Goal: Transaction & Acquisition: Purchase product/service

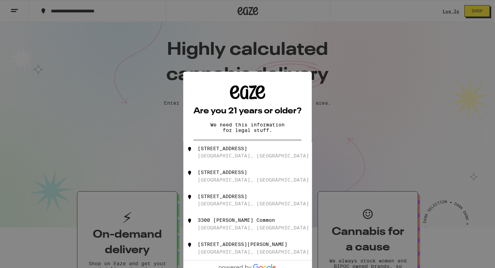
type input "3"
click at [273, 151] on div "[STREET_ADDRESS][PERSON_NAME]" at bounding box center [259, 152] width 123 height 13
type input "[STREET_ADDRESS][PERSON_NAME]"
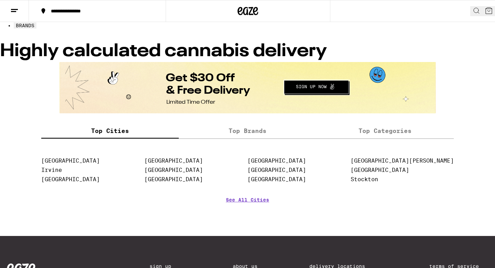
scroll to position [50, 0]
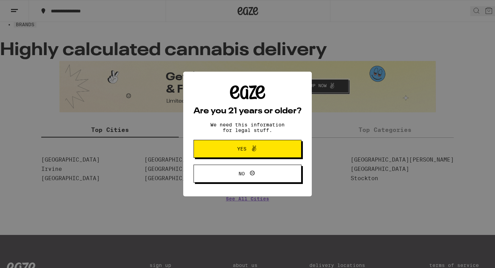
click at [273, 152] on span "Yes" at bounding box center [248, 148] width 52 height 9
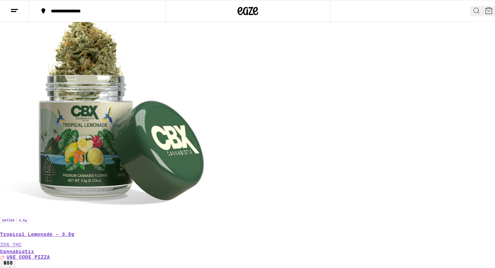
scroll to position [0, 0]
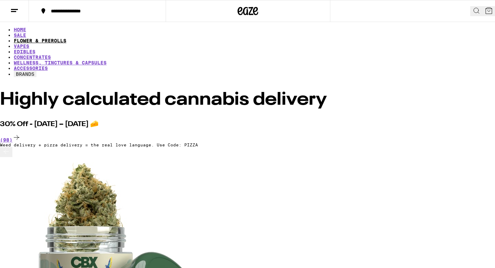
click at [66, 38] on link "FLOWER & PREROLLS" at bounding box center [40, 41] width 53 height 6
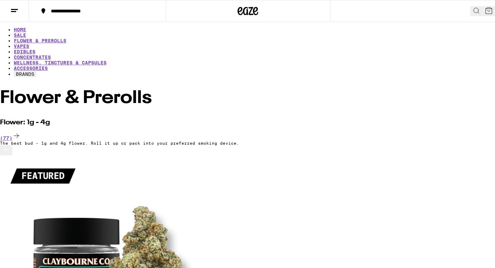
click at [17, 18] on button at bounding box center [14, 11] width 29 height 22
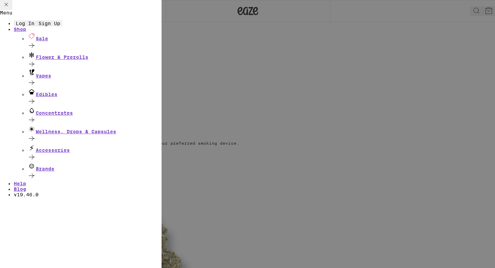
click at [232, 52] on div "Menu Log In Sign Up Shop Sale Flower & Prerolls Vapes Edibles Concentrates Well…" at bounding box center [247, 134] width 495 height 268
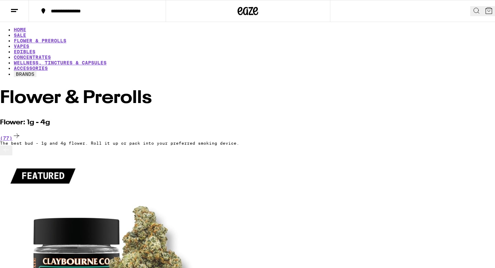
click at [10, 11] on icon at bounding box center [14, 11] width 8 height 8
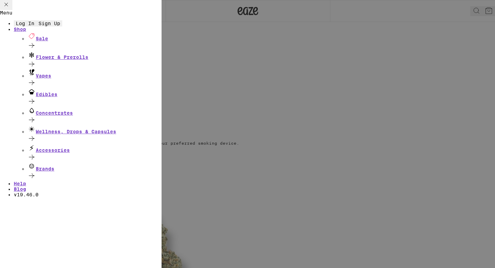
click at [36, 26] on button "Log In" at bounding box center [25, 23] width 23 height 6
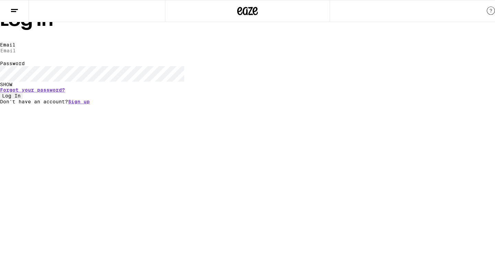
click at [14, 10] on icon at bounding box center [14, 11] width 8 height 8
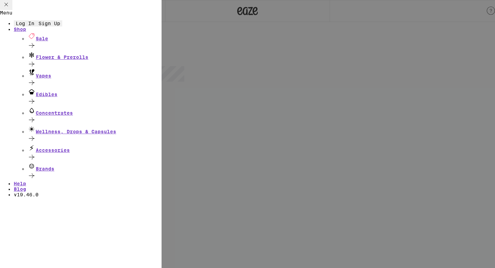
click at [62, 26] on button "Sign Up" at bounding box center [49, 23] width 26 height 6
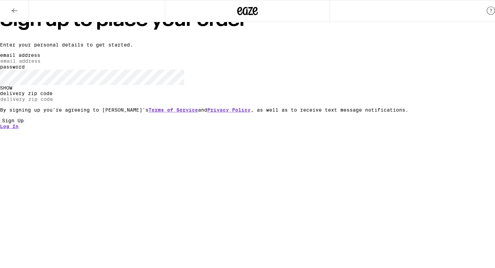
click at [63, 64] on input "email address" at bounding box center [31, 61] width 63 height 6
type input "[EMAIL_ADDRESS][DOMAIN_NAME]"
click at [323, 90] on div "SHOW" at bounding box center [247, 88] width 495 height 6
click at [63, 102] on input "delivery zip code" at bounding box center [31, 99] width 63 height 6
type input "94536"
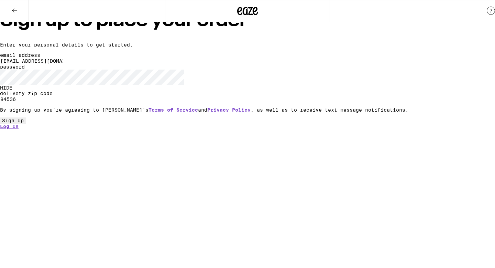
click at [26, 123] on button "Sign Up" at bounding box center [13, 120] width 26 height 6
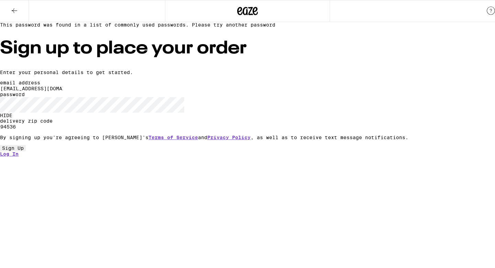
click at [26, 151] on button "Sign Up" at bounding box center [13, 148] width 26 height 6
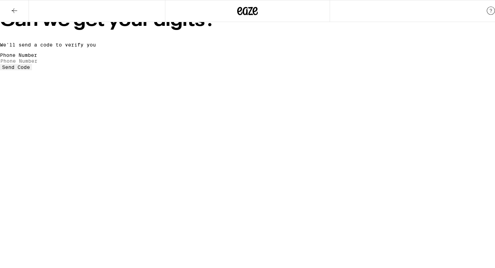
click at [63, 64] on input "Phone Number" at bounding box center [31, 61] width 63 height 6
type input "[PHONE_NUMBER]"
click at [252, 70] on html "Can we get your digits? We'll send a code to verify you Phone Number [PHONE_NUM…" at bounding box center [247, 35] width 495 height 70
click at [32, 70] on button "Send Code" at bounding box center [16, 67] width 32 height 6
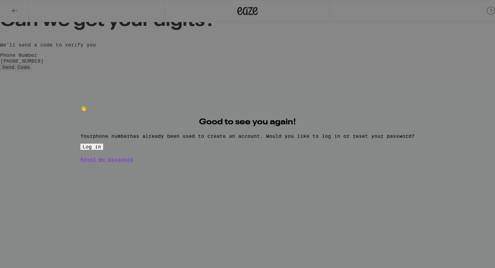
click at [103, 150] on button "Log in" at bounding box center [91, 146] width 23 height 6
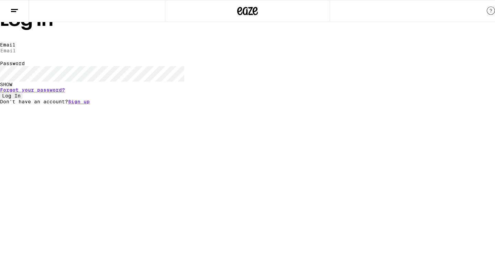
click at [63, 54] on input "Email" at bounding box center [31, 50] width 63 height 6
type input "[EMAIL_ADDRESS][DOMAIN_NAME]"
click at [327, 87] on div "SHOW" at bounding box center [247, 85] width 495 height 6
click at [23, 99] on button "Log In" at bounding box center [11, 96] width 23 height 6
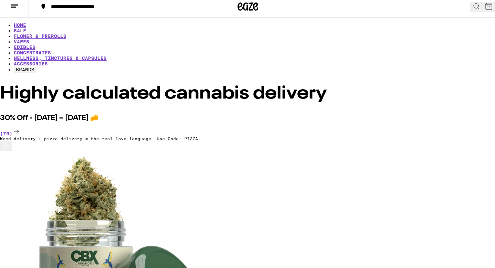
scroll to position [11, 0]
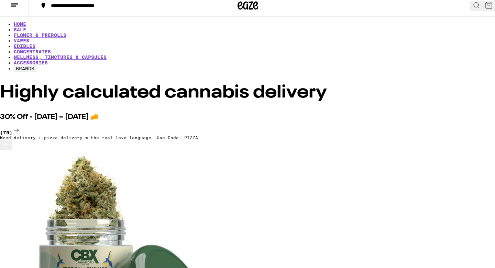
click at [471, 126] on div "(79)" at bounding box center [247, 130] width 495 height 9
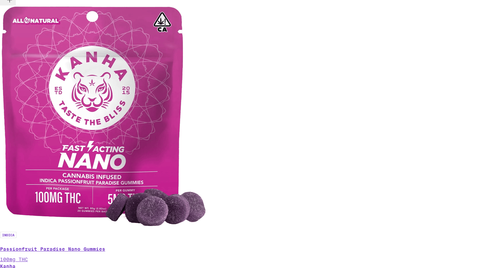
scroll to position [1878, 0]
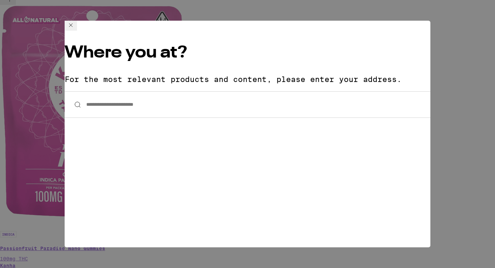
click at [319, 91] on input "**********" at bounding box center [248, 104] width 366 height 26
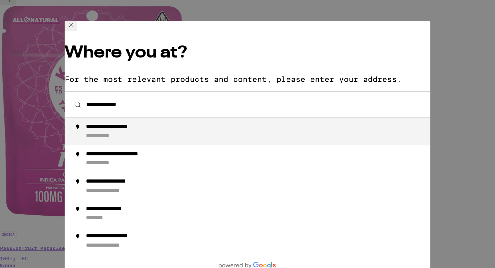
click at [302, 123] on div "**********" at bounding box center [261, 131] width 351 height 17
type input "**********"
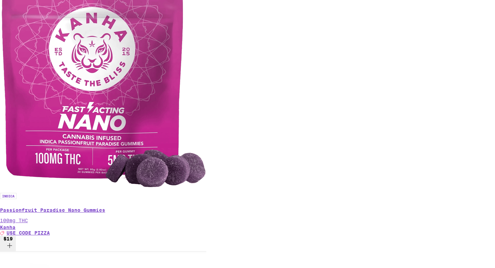
scroll to position [2443, 0]
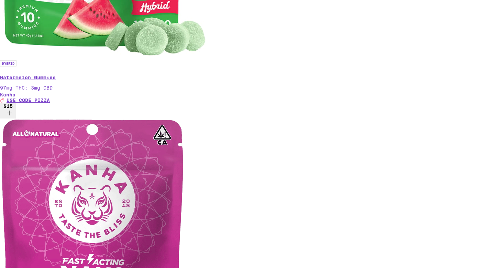
scroll to position [2292, 0]
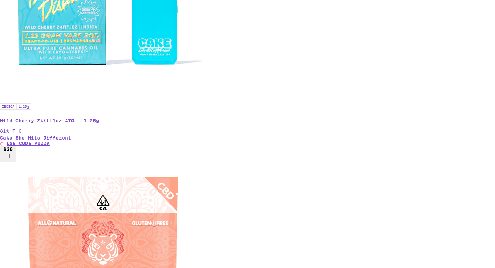
scroll to position [1417, 0]
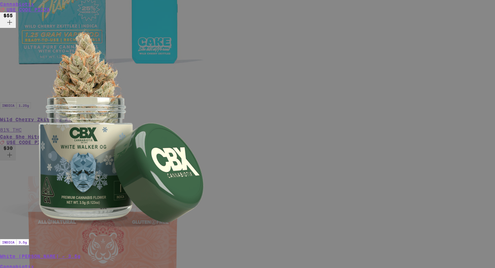
scroll to position [98, 0]
drag, startPoint x: 353, startPoint y: 187, endPoint x: 375, endPoint y: 189, distance: 22.4
click at [375, 189] on div "Your Cart We need to see your ID before you can place an order on Eaze. Complet…" at bounding box center [247, 140] width 495 height 2560
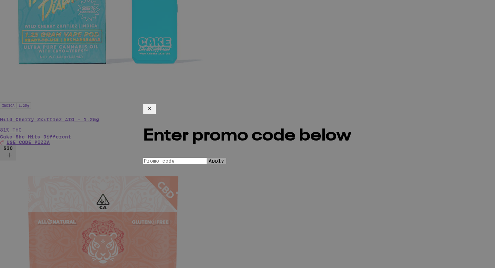
click at [204, 158] on input "Promo Code" at bounding box center [174, 161] width 63 height 6
type input "PIZZA"
click at [207, 158] on button "Apply" at bounding box center [217, 161] width 20 height 6
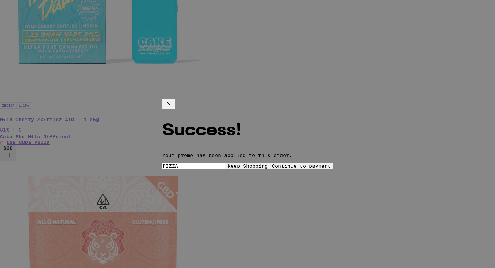
click at [280, 163] on span "Continue to payment" at bounding box center [301, 166] width 59 height 6
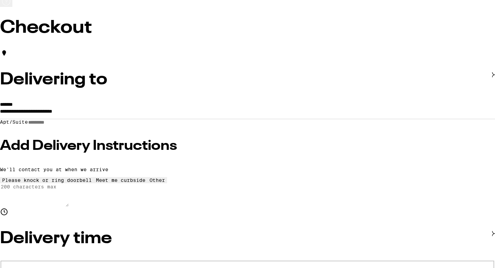
scroll to position [36, 0]
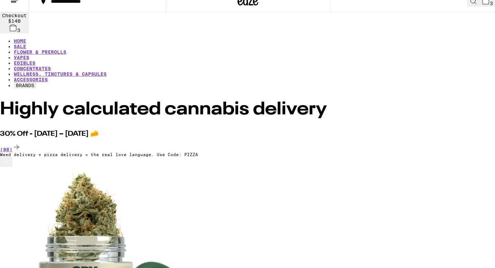
scroll to position [21, 0]
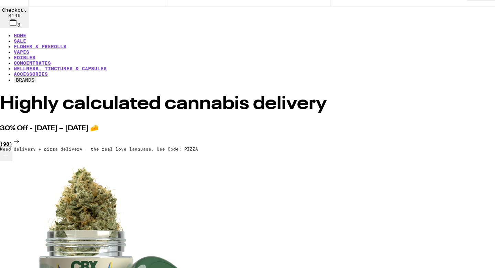
click at [21, 137] on icon at bounding box center [16, 141] width 8 height 8
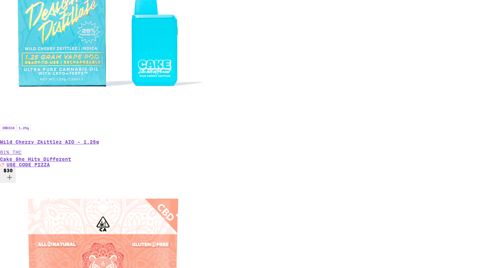
scroll to position [1396, 0]
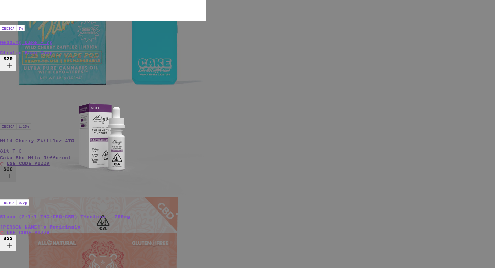
scroll to position [133, 0]
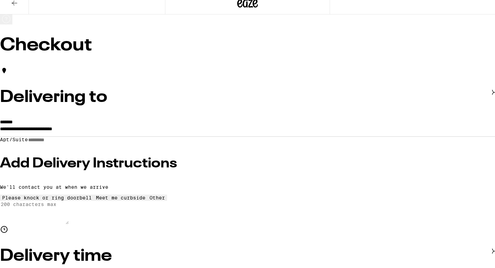
scroll to position [14, 0]
